Goal: Navigation & Orientation: Find specific page/section

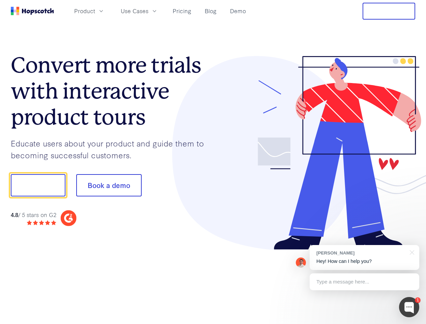
click at [213, 162] on div at bounding box center [314, 153] width 202 height 194
click at [95, 11] on span "Product" at bounding box center [84, 11] width 21 height 8
click at [148, 11] on span "Use Cases" at bounding box center [135, 11] width 28 height 8
click at [389, 11] on button "Free Trial" at bounding box center [388, 11] width 53 height 17
click at [38, 185] on button "Show me!" at bounding box center [38, 185] width 55 height 22
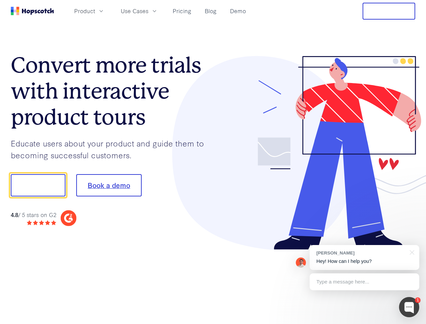
click at [109, 185] on button "Book a demo" at bounding box center [108, 185] width 65 height 22
click at [409, 307] on div at bounding box center [409, 307] width 20 height 20
click at [364, 257] on div "[PERSON_NAME] Hey! How can I help you?" at bounding box center [364, 257] width 110 height 25
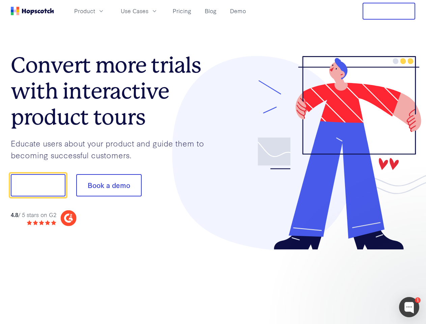
click at [410, 251] on div at bounding box center [356, 184] width 126 height 225
click at [364, 281] on div at bounding box center [356, 184] width 126 height 225
